Goal: Transaction & Acquisition: Book appointment/travel/reservation

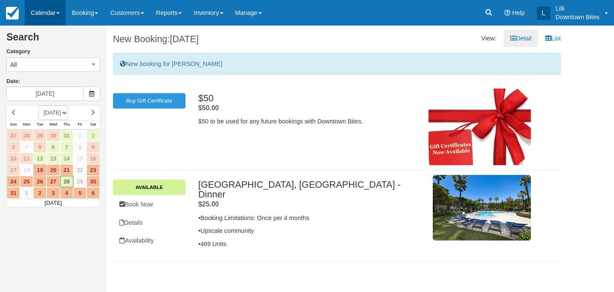
click at [38, 13] on link "Calendar" at bounding box center [45, 13] width 41 height 26
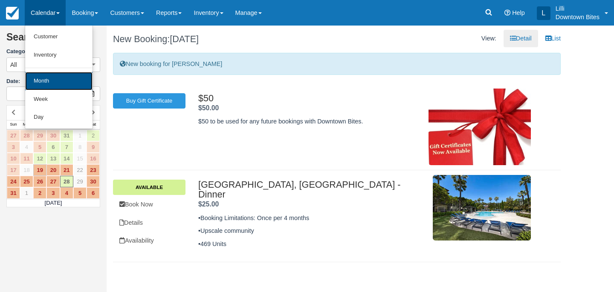
click at [40, 79] on link "Month" at bounding box center [58, 81] width 67 height 18
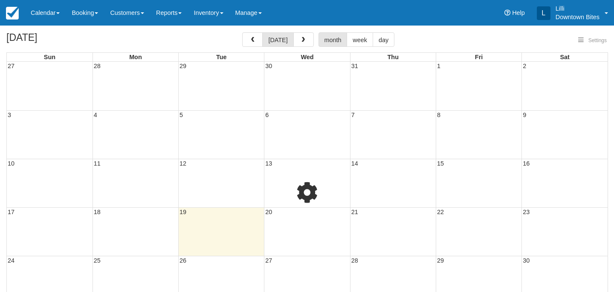
select select
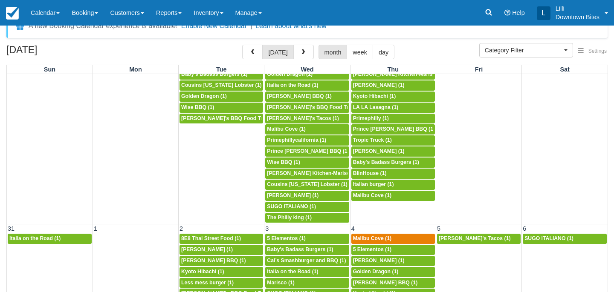
scroll to position [20, 0]
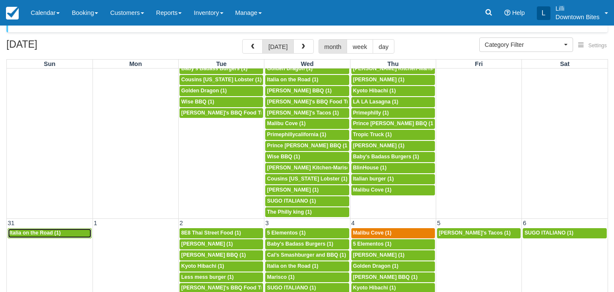
click at [54, 232] on span "Italia on the Road (1)" at bounding box center [34, 233] width 51 height 6
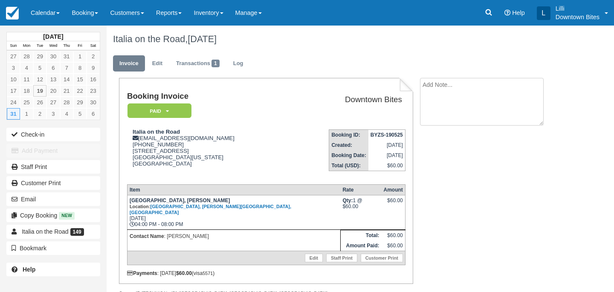
click at [435, 79] on textarea at bounding box center [482, 102] width 124 height 48
paste textarea "Italia on the Road 9:32 AM (3 hours ago) to me Hello Lilli, I just got offered …"
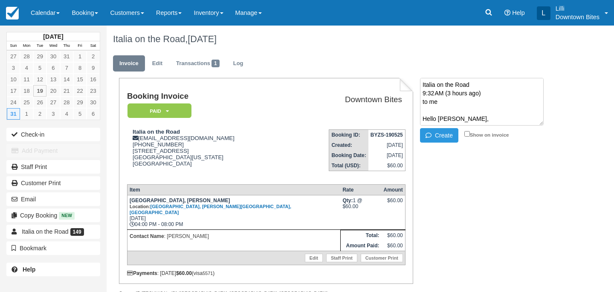
scroll to position [142, 0]
type textarea "Italia on the Road 9:32 AM (3 hours ago) to me Hello Lilli, I just got offered …"
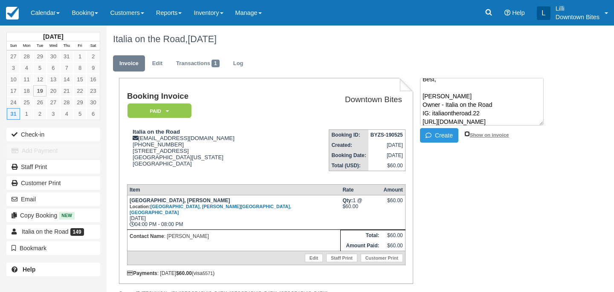
click at [467, 134] on input "Show on invoice" at bounding box center [467, 134] width 6 height 6
checkbox input "true"
click at [444, 134] on button "Create" at bounding box center [439, 135] width 38 height 14
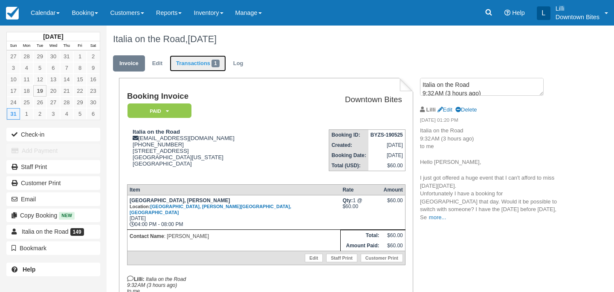
click at [200, 62] on link "Transactions 1" at bounding box center [198, 63] width 56 height 17
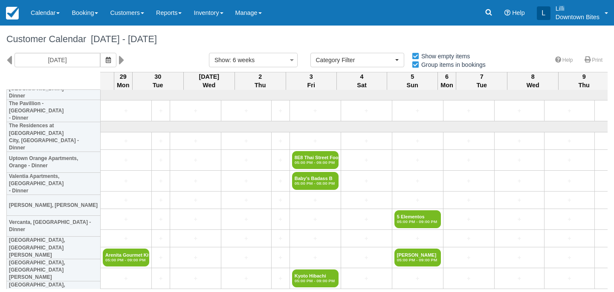
select select
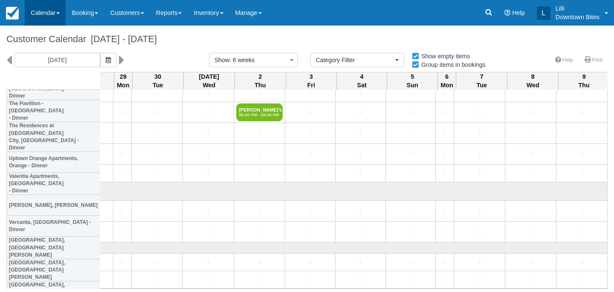
click at [35, 10] on link "Calendar" at bounding box center [45, 13] width 41 height 26
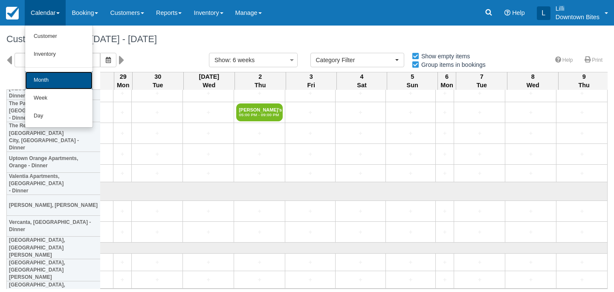
click at [45, 83] on link "Month" at bounding box center [58, 81] width 67 height 18
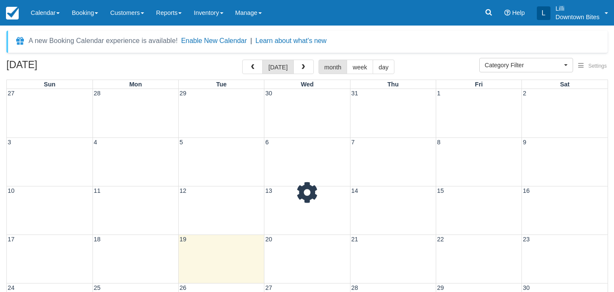
select select
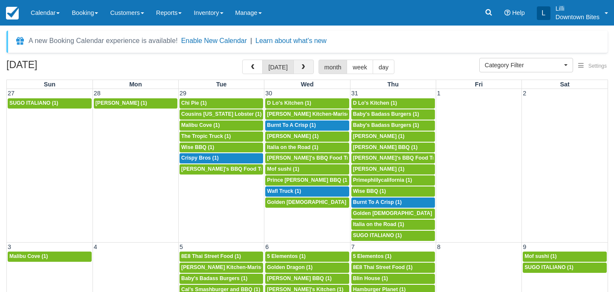
click at [300, 66] on span "button" at bounding box center [303, 67] width 6 height 6
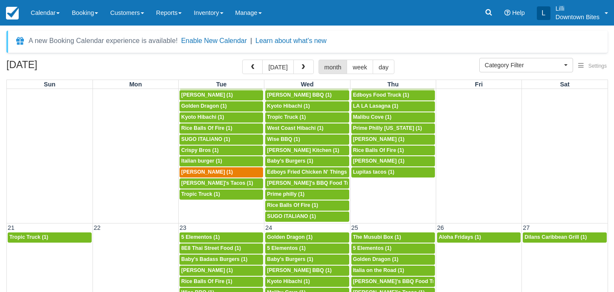
scroll to position [337, 0]
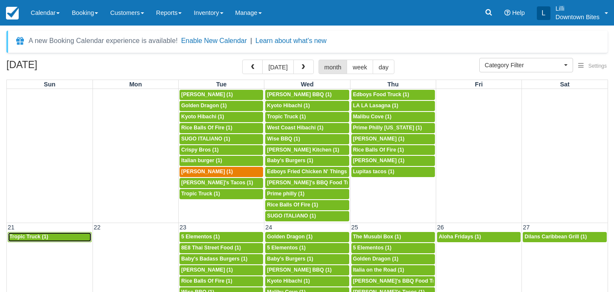
click at [65, 238] on div "4p Tropic Truck (1)" at bounding box center [49, 237] width 81 height 7
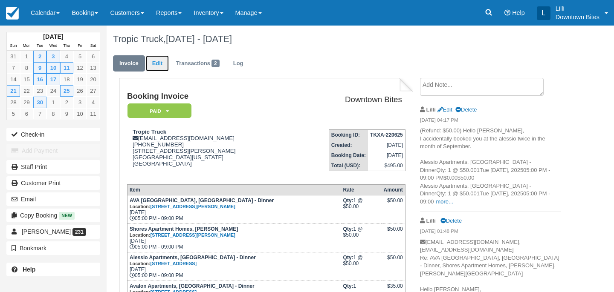
click at [159, 63] on link "Edit" at bounding box center [157, 63] width 23 height 17
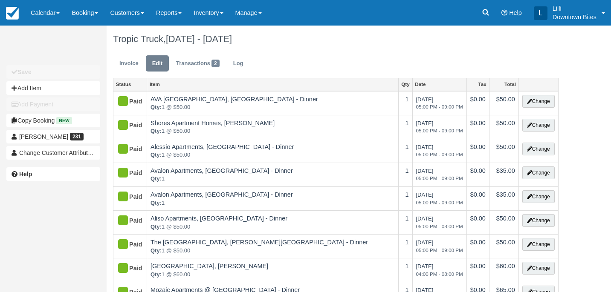
type input "[PHONE_NUMBER]"
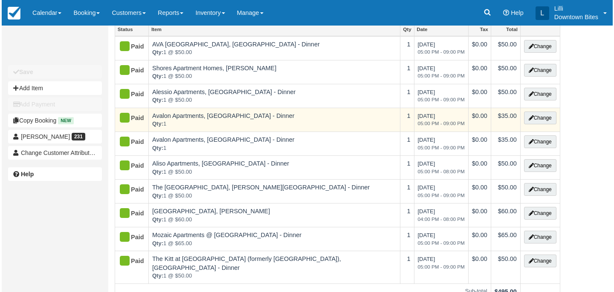
scroll to position [111, 0]
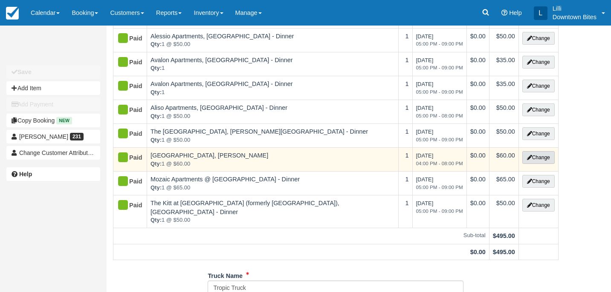
click at [531, 157] on button "Change" at bounding box center [538, 157] width 32 height 13
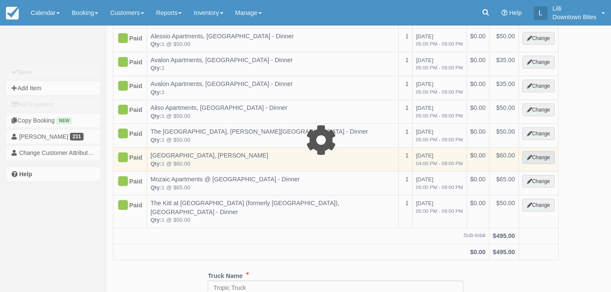
select select "2"
type input "60.00"
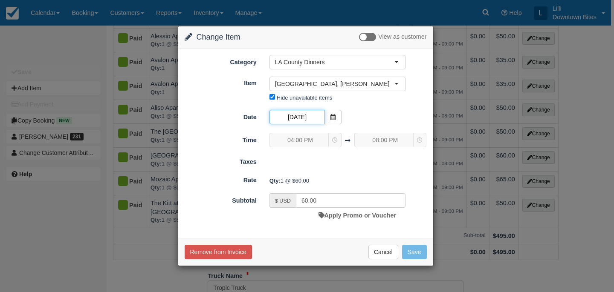
click at [313, 118] on input "09/21/25" at bounding box center [296, 117] width 55 height 14
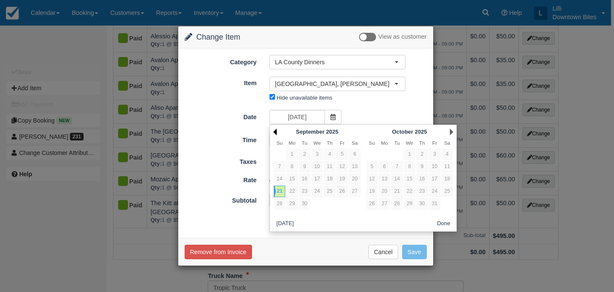
click at [275, 133] on link "Prev" at bounding box center [274, 132] width 3 height 7
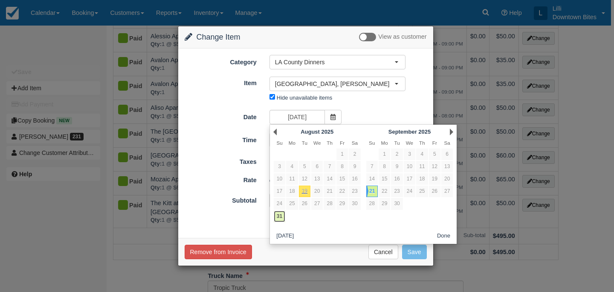
click at [280, 216] on link "31" at bounding box center [280, 217] width 12 height 12
type input "08/31/25"
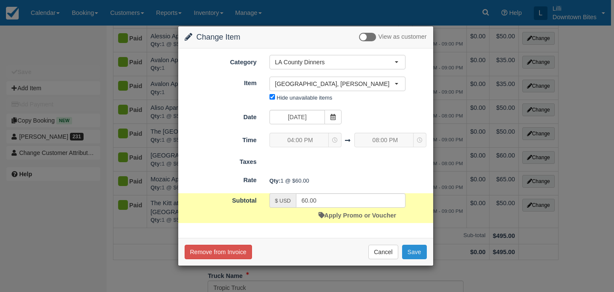
click at [415, 254] on button "Save" at bounding box center [414, 252] width 25 height 14
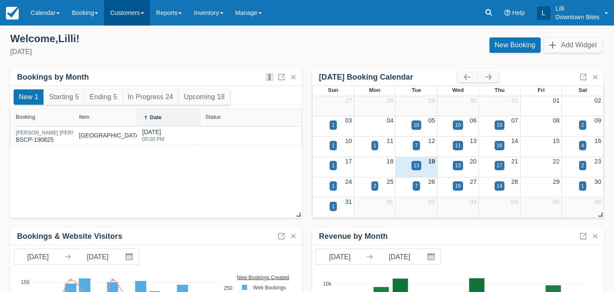
click at [124, 18] on link "Customers" at bounding box center [127, 13] width 46 height 26
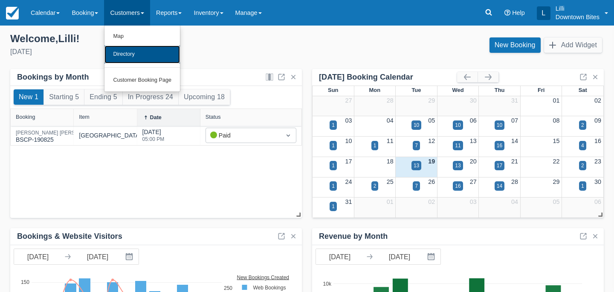
click at [126, 55] on link "Directory" at bounding box center [141, 55] width 75 height 18
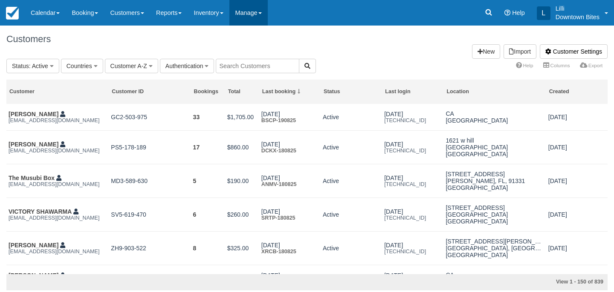
click at [249, 9] on link "Manage" at bounding box center [248, 13] width 38 height 26
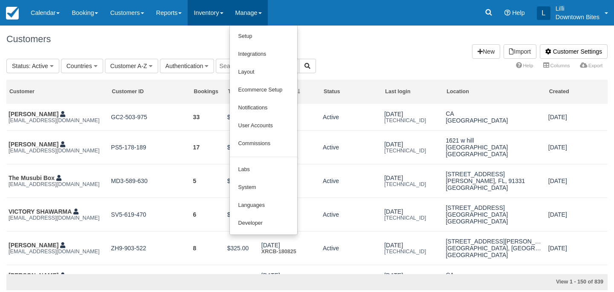
click at [207, 12] on link "Inventory" at bounding box center [207, 13] width 41 height 26
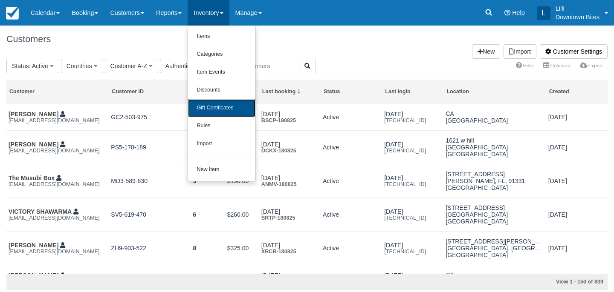
click at [217, 111] on link "Gift Certificates" at bounding box center [221, 108] width 67 height 18
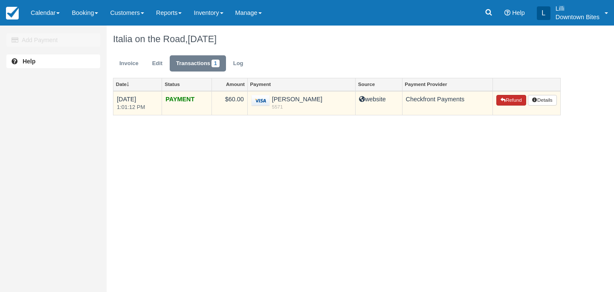
click at [512, 103] on button "Refund" at bounding box center [511, 100] width 30 height 11
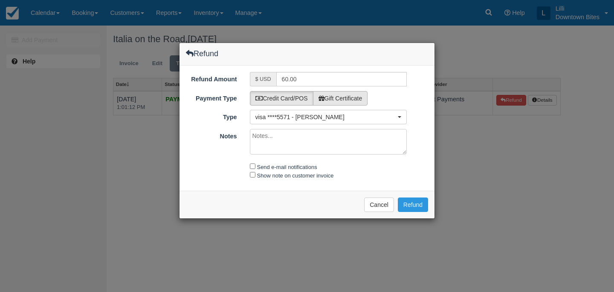
click at [362, 101] on label "Gift Certificate" at bounding box center [340, 98] width 55 height 14
radio input "true"
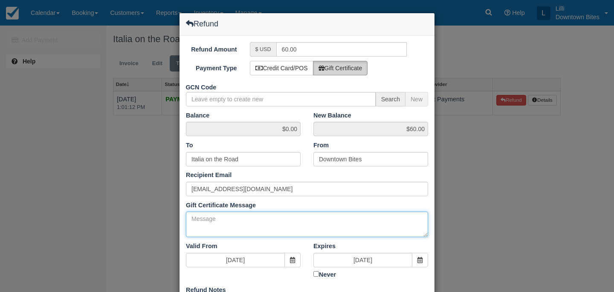
click at [279, 222] on textarea "Gift Certificate Message" at bounding box center [307, 225] width 242 height 26
paste textarea "Italia on the Road 9:32 AM (3 hours ago) to me Hello Lilli, I just got offered …"
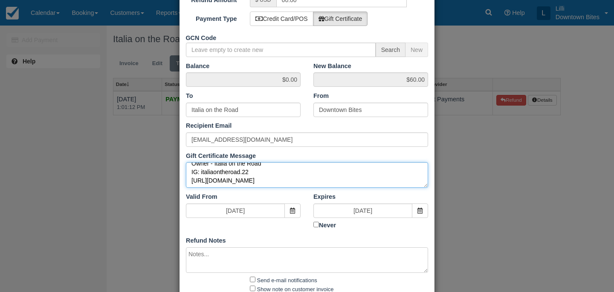
scroll to position [102, 0]
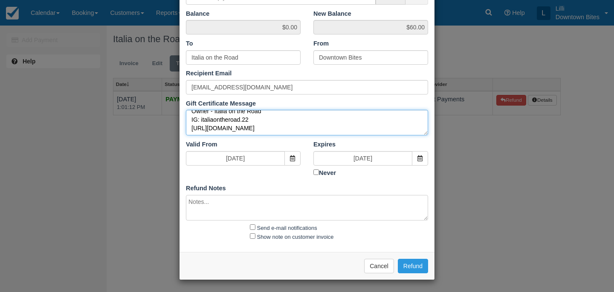
type textarea "Italia on the Road 9:32 AM (3 hours ago) to me Hello Lilli, I just got offered …"
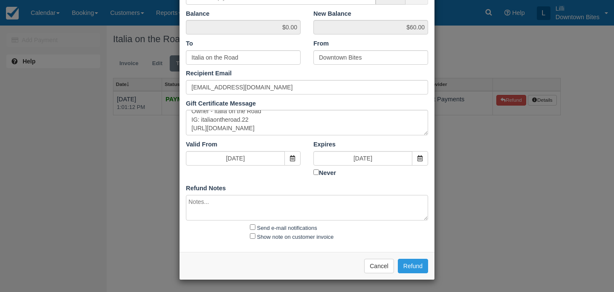
click at [229, 205] on textarea at bounding box center [307, 208] width 242 height 26
paste textarea "Italia on the Road 9:32 AM (3 hours ago) to me Hello Lilli, I just got offered …"
type textarea "Italia on the Road 9:32 AM (3 hours ago) to me Hello Lilli, I just got offered …"
click at [416, 262] on button "Refund" at bounding box center [413, 266] width 30 height 14
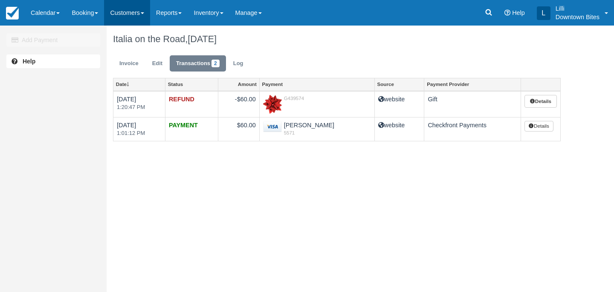
click at [131, 10] on link "Customers" at bounding box center [127, 13] width 46 height 26
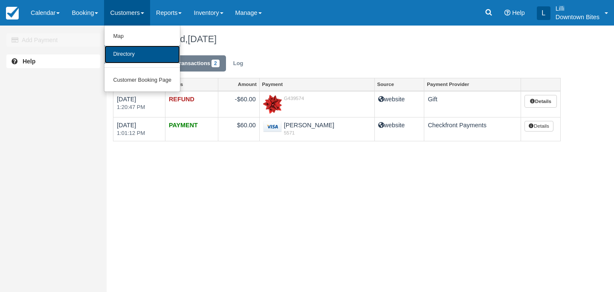
click at [130, 50] on link "Directory" at bounding box center [141, 55] width 75 height 18
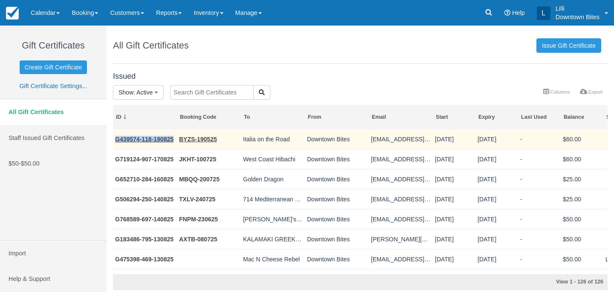
drag, startPoint x: 175, startPoint y: 140, endPoint x: 115, endPoint y: 140, distance: 59.2
click at [115, 140] on td "G439574-118-190825" at bounding box center [145, 140] width 64 height 20
copy link "G439574-118-190825"
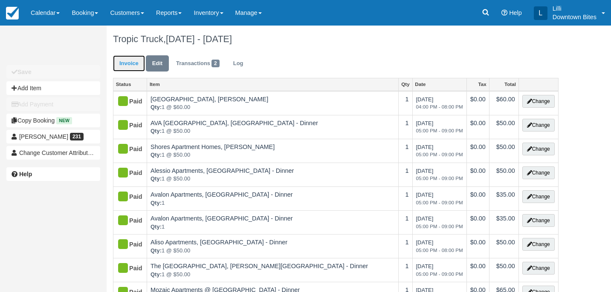
click at [130, 66] on link "Invoice" at bounding box center [129, 63] width 32 height 17
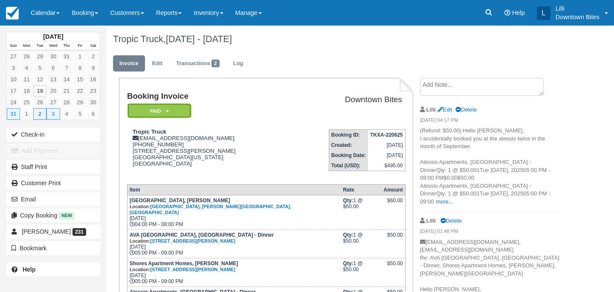
click at [176, 108] on em "Paid" at bounding box center [159, 111] width 64 height 15
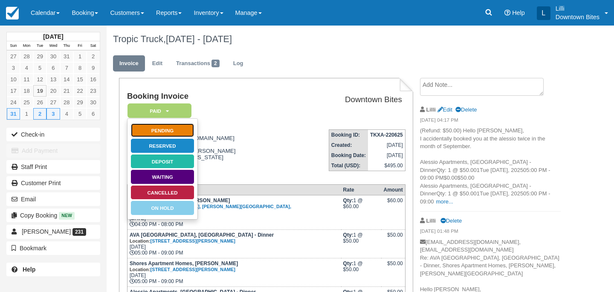
click at [179, 130] on link "Pending" at bounding box center [162, 130] width 64 height 15
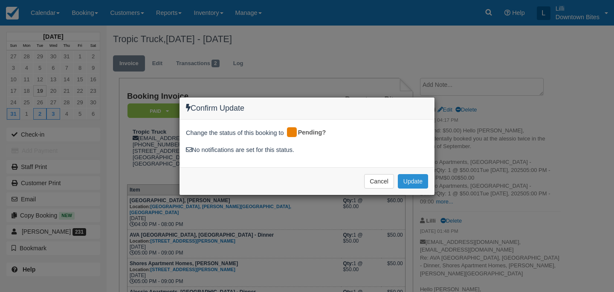
click at [408, 184] on button "Update" at bounding box center [413, 181] width 30 height 14
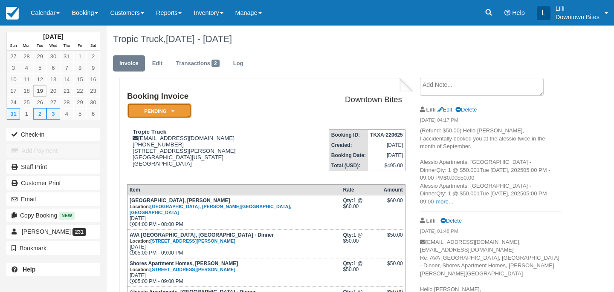
click at [173, 115] on em "Pending" at bounding box center [159, 111] width 64 height 15
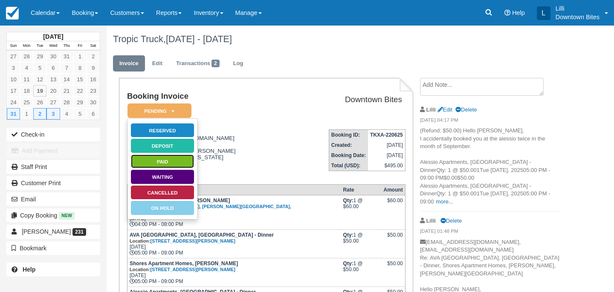
click at [179, 165] on link "Paid" at bounding box center [162, 161] width 64 height 15
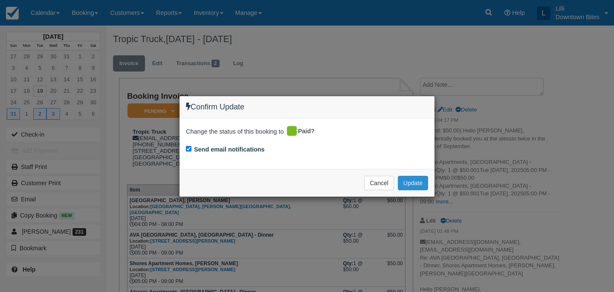
click at [420, 180] on button "Update" at bounding box center [413, 183] width 30 height 14
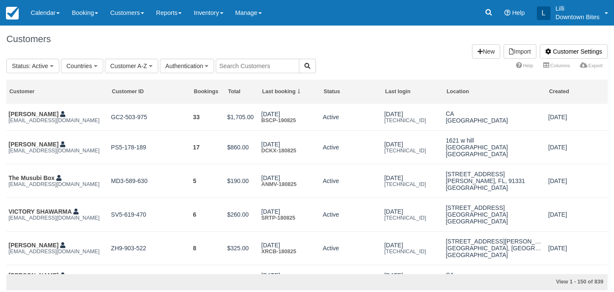
click at [225, 66] on input "text" at bounding box center [258, 66] width 84 height 14
type input "[GEOGRAPHIC_DATA]"
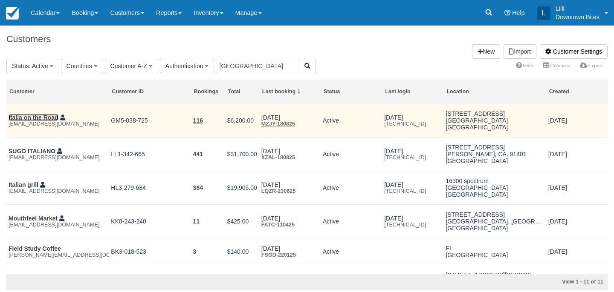
click at [43, 119] on link "Italia on the Road" at bounding box center [34, 117] width 50 height 7
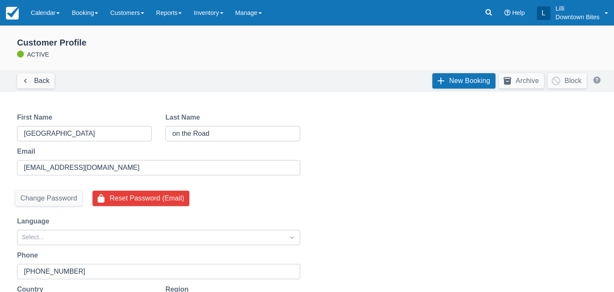
select select "50"
click at [444, 79] on link "New Booking" at bounding box center [463, 80] width 63 height 15
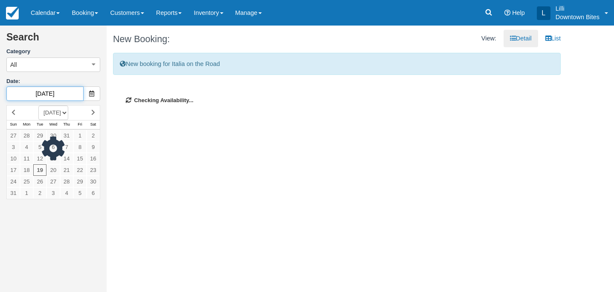
click at [63, 94] on input "[DATE]" at bounding box center [44, 94] width 77 height 14
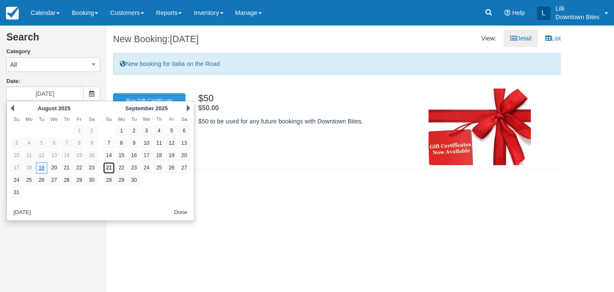
click at [109, 169] on link "21" at bounding box center [109, 168] width 12 height 12
type input "09/21/25"
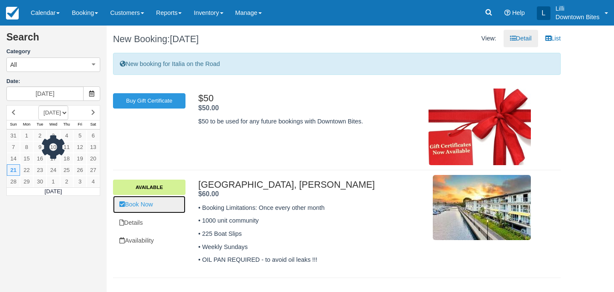
click at [144, 205] on link "Book Now" at bounding box center [149, 204] width 72 height 17
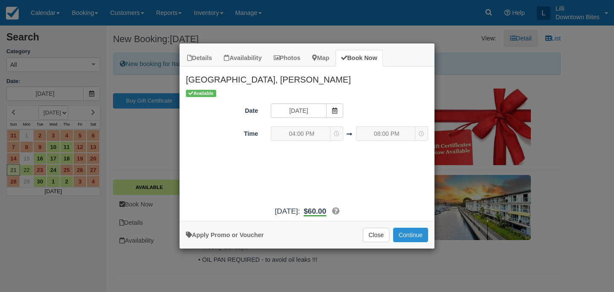
click at [418, 232] on button "Continue" at bounding box center [410, 235] width 35 height 14
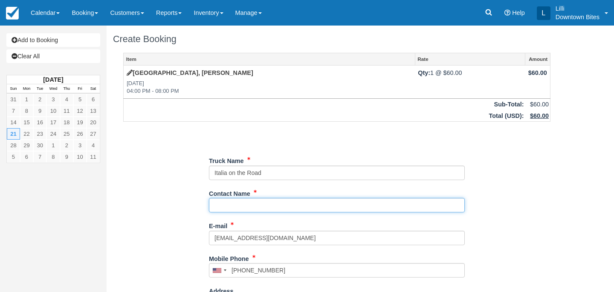
click at [302, 208] on input "Contact Name" at bounding box center [337, 205] width 256 height 14
type input "Solene"
type input "+13237148772"
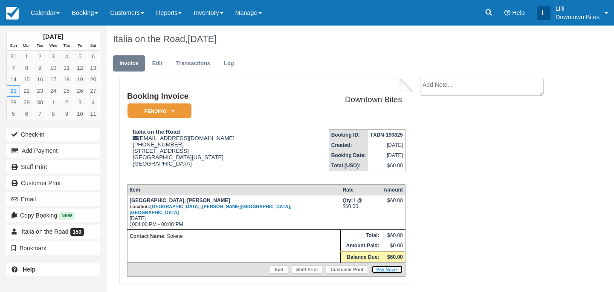
click at [386, 271] on link "Pay Now" at bounding box center [386, 269] width 31 height 9
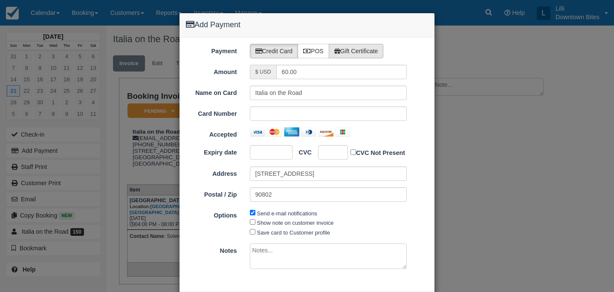
click at [364, 51] on label "Gift Certificate" at bounding box center [356, 51] width 55 height 14
radio input "true"
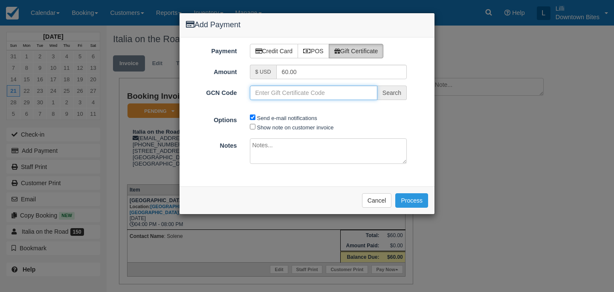
click at [275, 95] on input "GCN Code" at bounding box center [313, 93] width 127 height 14
paste input "G439574-118-190825"
type input "G439574-118-190825"
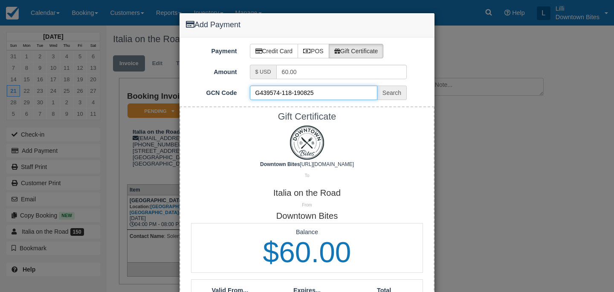
scroll to position [153, 0]
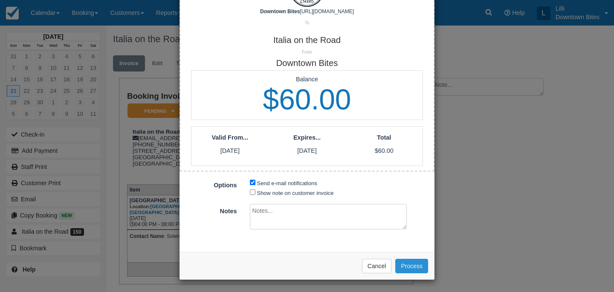
click at [419, 262] on button "Process" at bounding box center [411, 266] width 33 height 14
